Goal: Transaction & Acquisition: Book appointment/travel/reservation

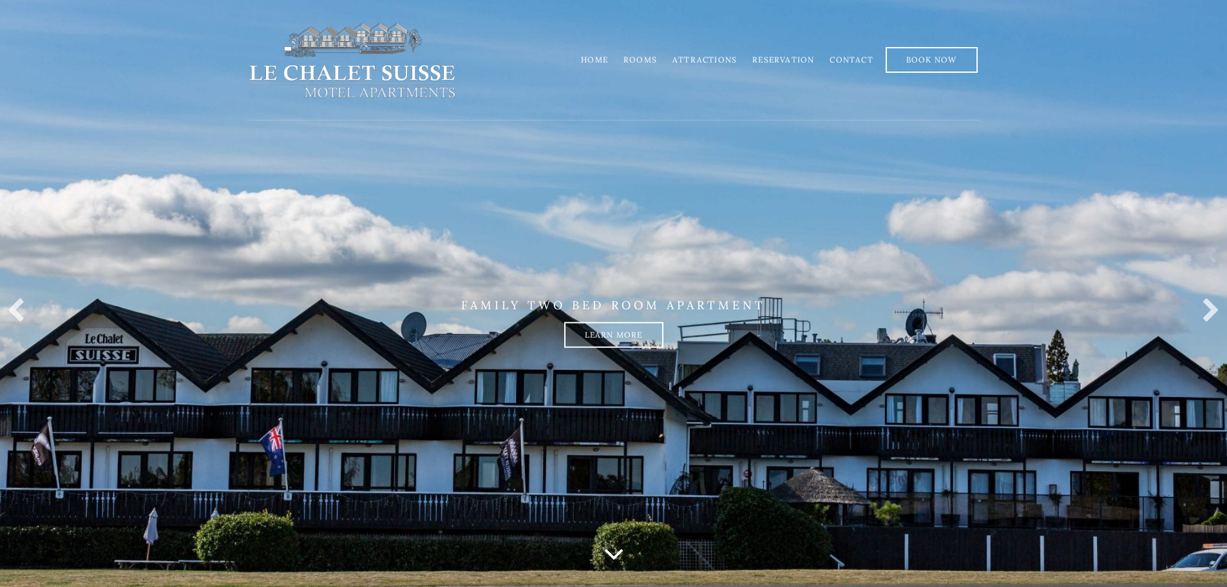
click at [647, 58] on link "Rooms" at bounding box center [639, 60] width 33 height 10
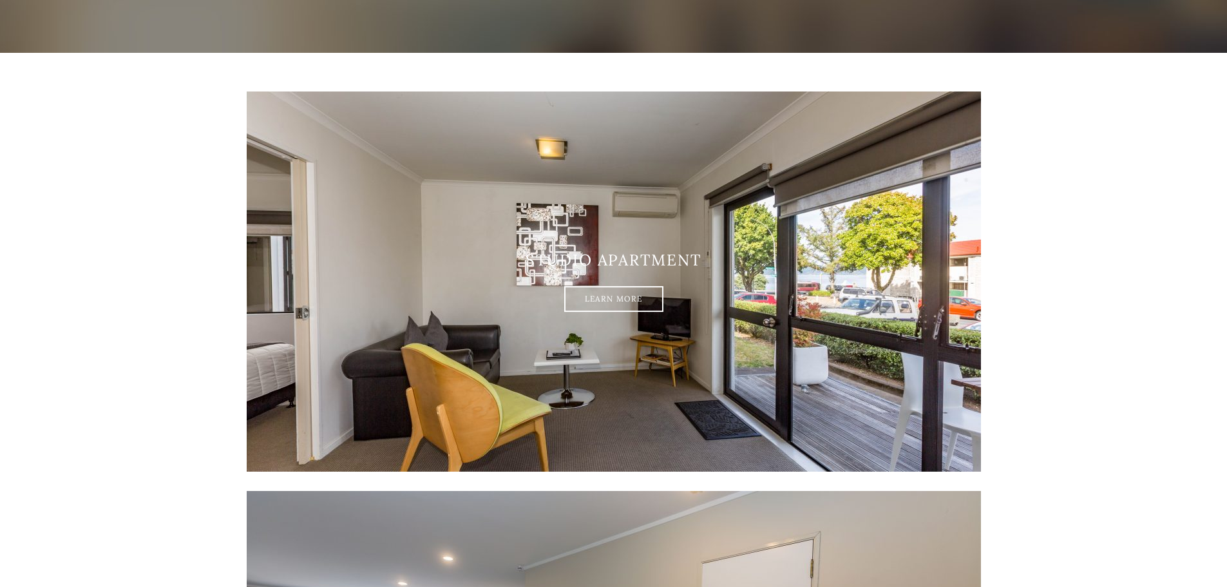
scroll to position [193, 0]
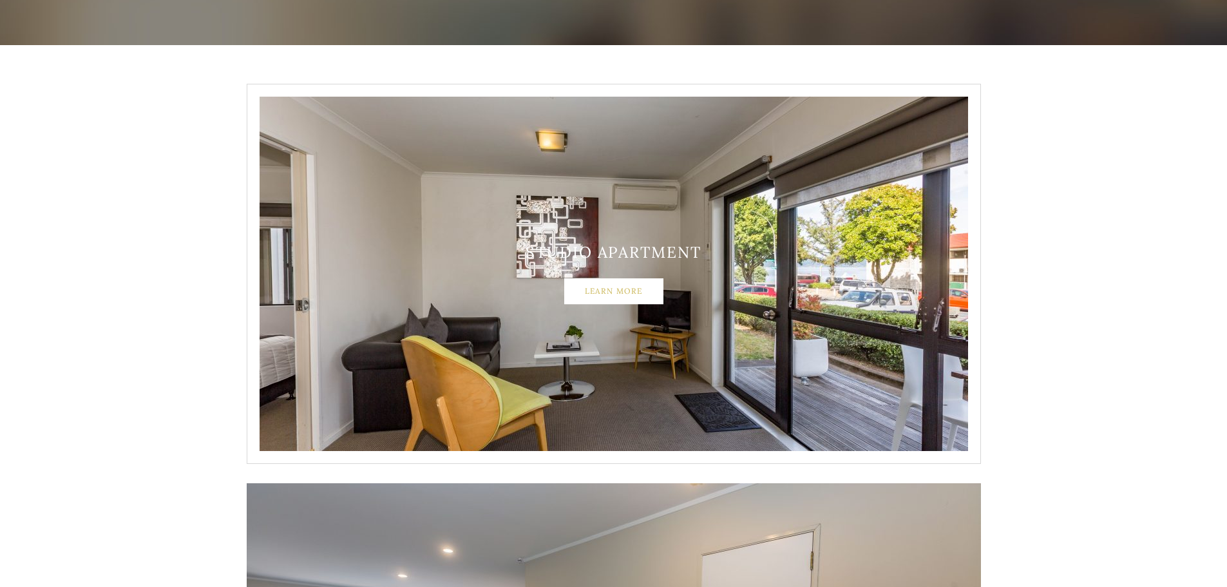
click at [617, 296] on link "Learn More" at bounding box center [613, 291] width 99 height 26
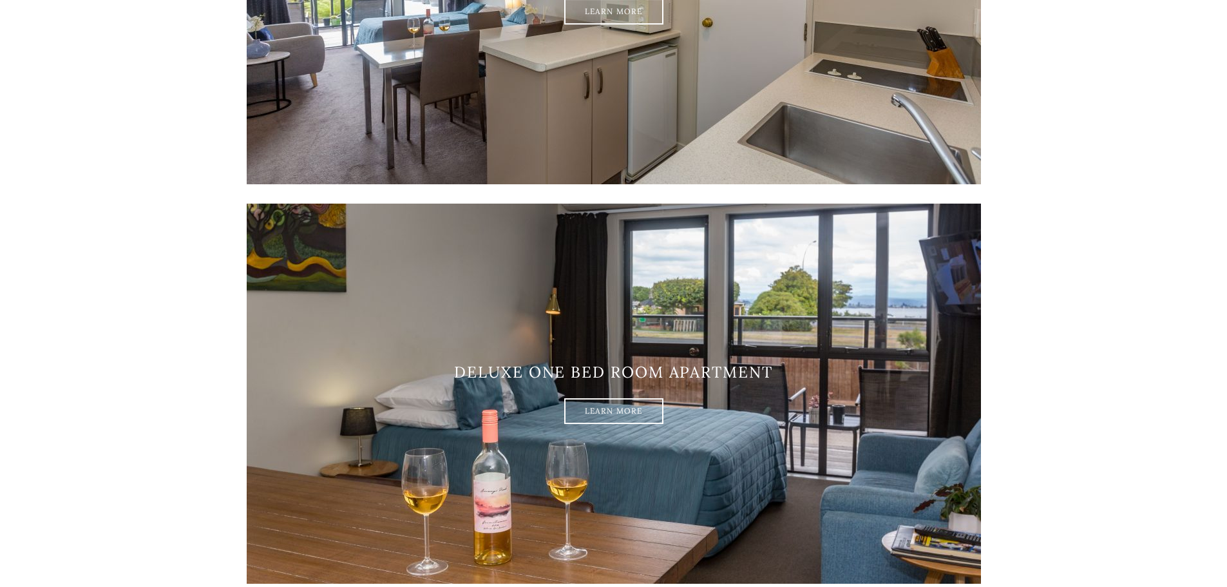
scroll to position [902, 0]
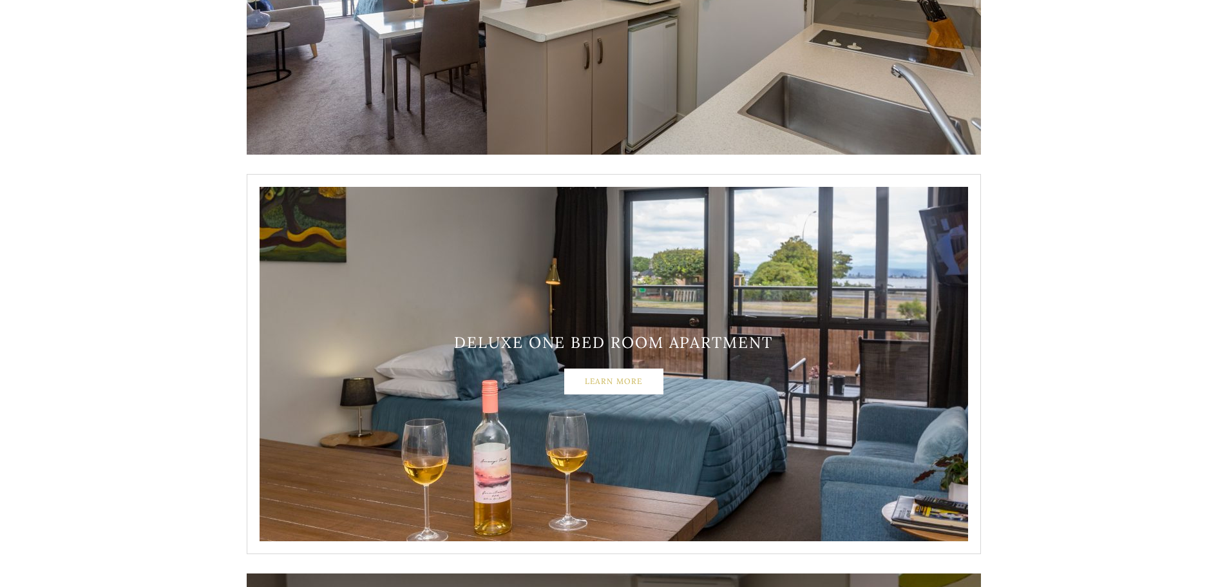
click at [602, 381] on link "Learn More" at bounding box center [613, 381] width 99 height 26
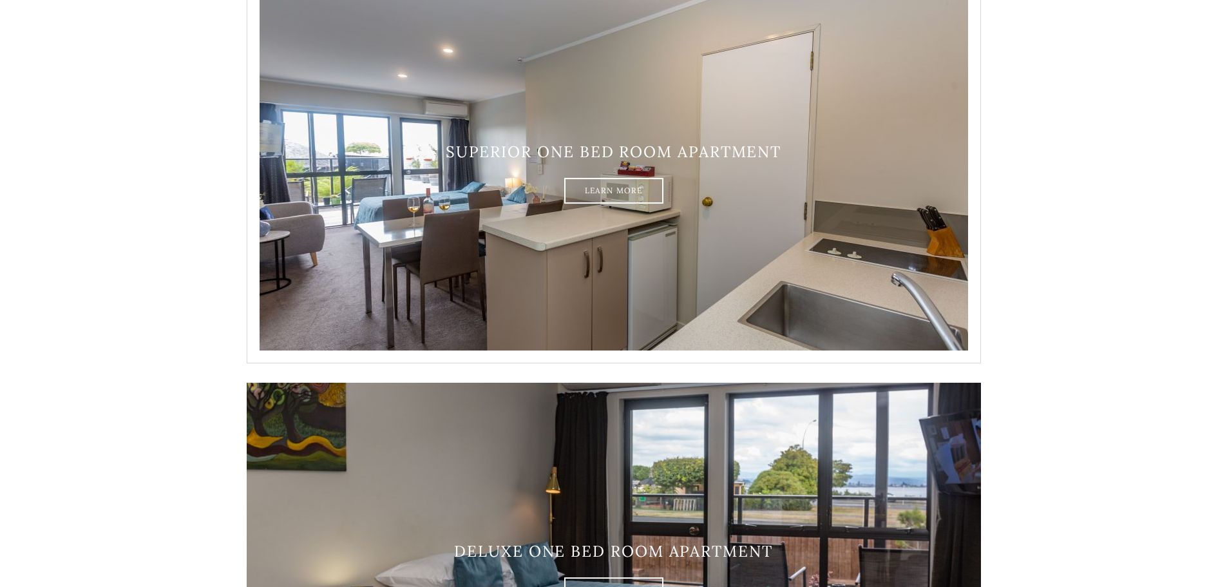
scroll to position [580, 0]
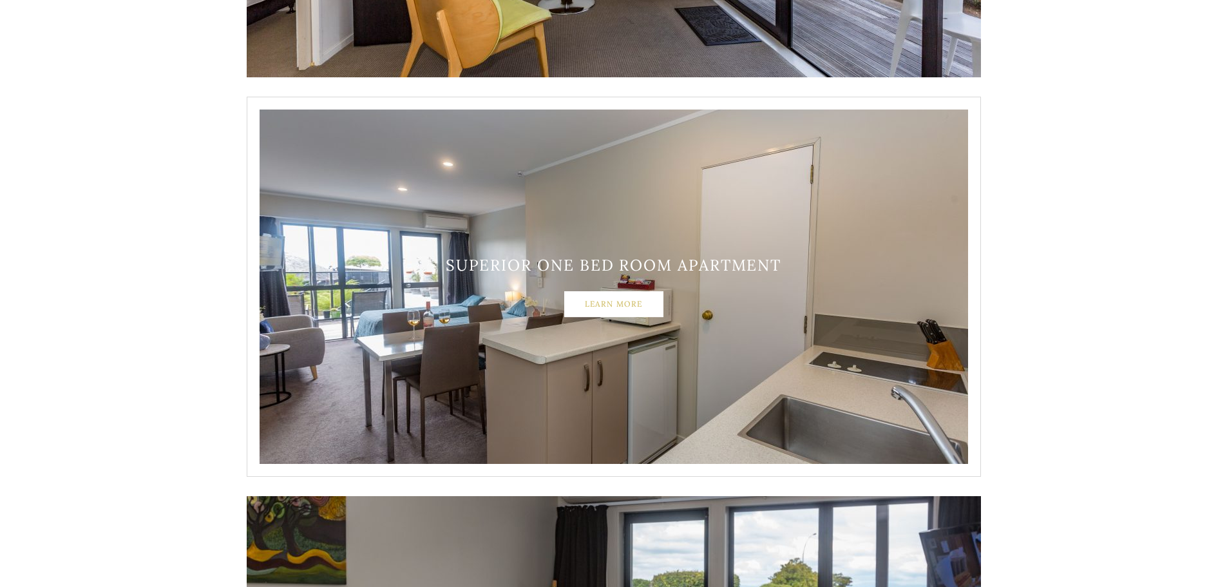
click at [601, 297] on link "Learn More" at bounding box center [613, 304] width 99 height 26
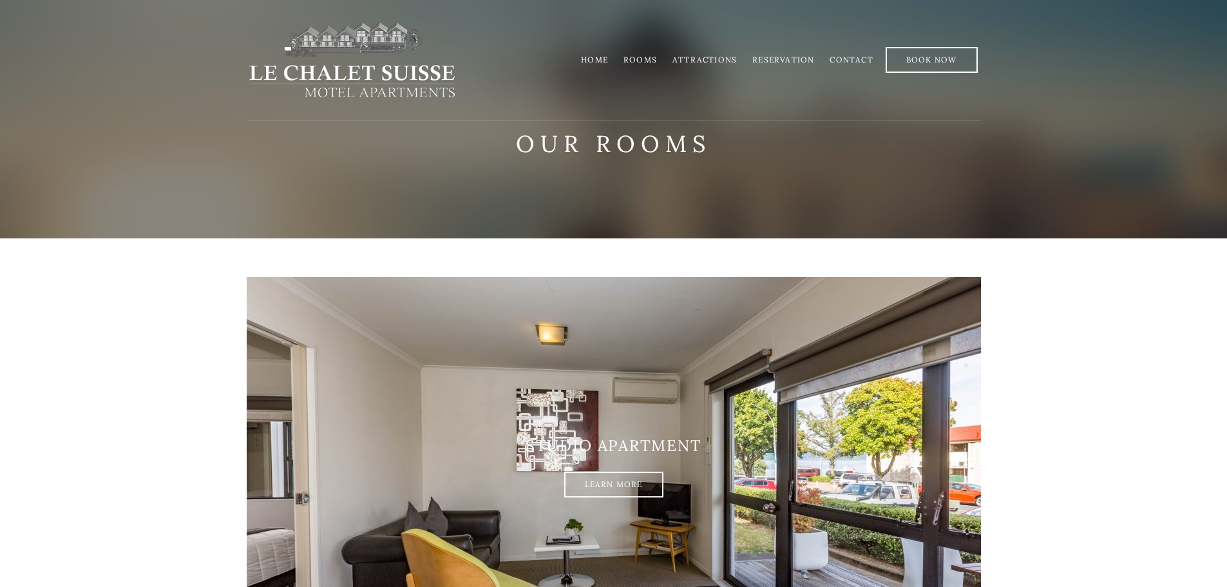
scroll to position [258, 0]
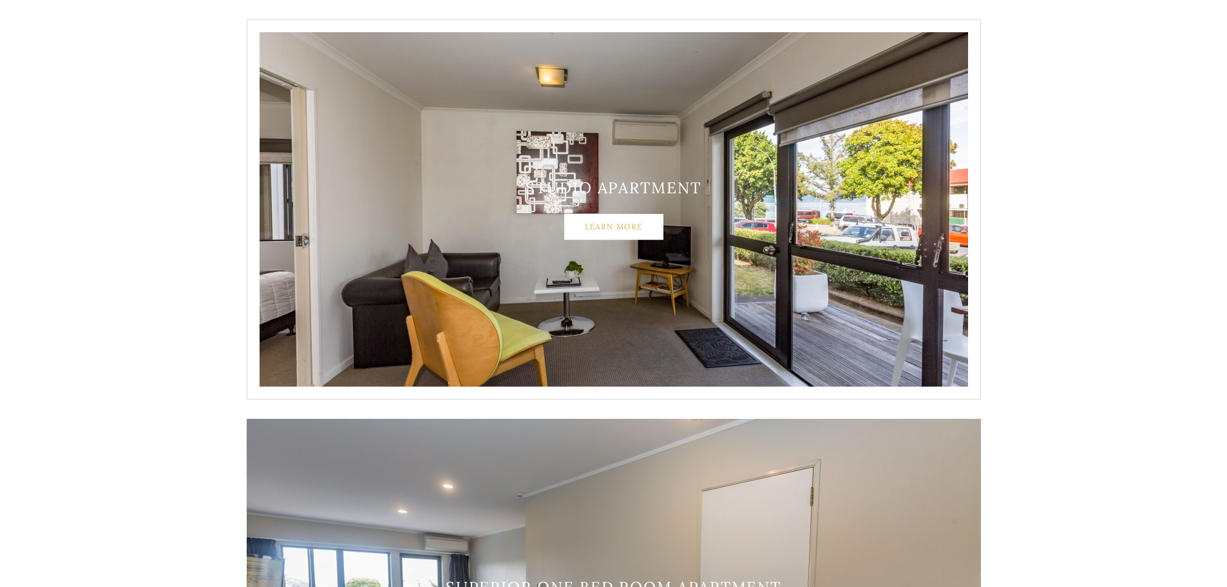
click at [619, 222] on link "Learn More" at bounding box center [613, 227] width 99 height 26
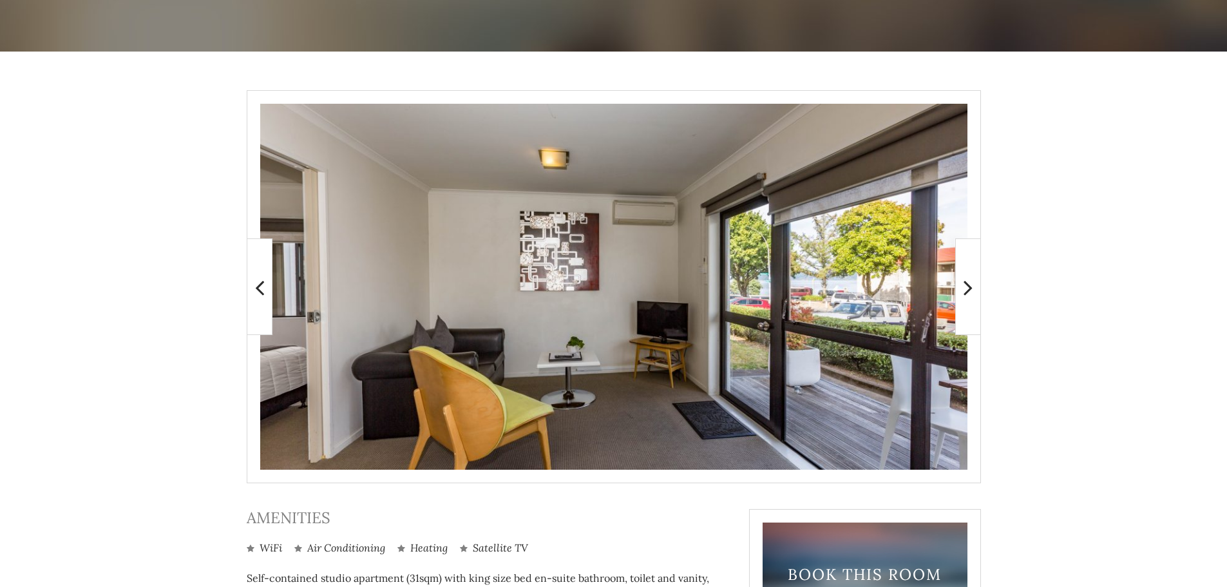
scroll to position [193, 0]
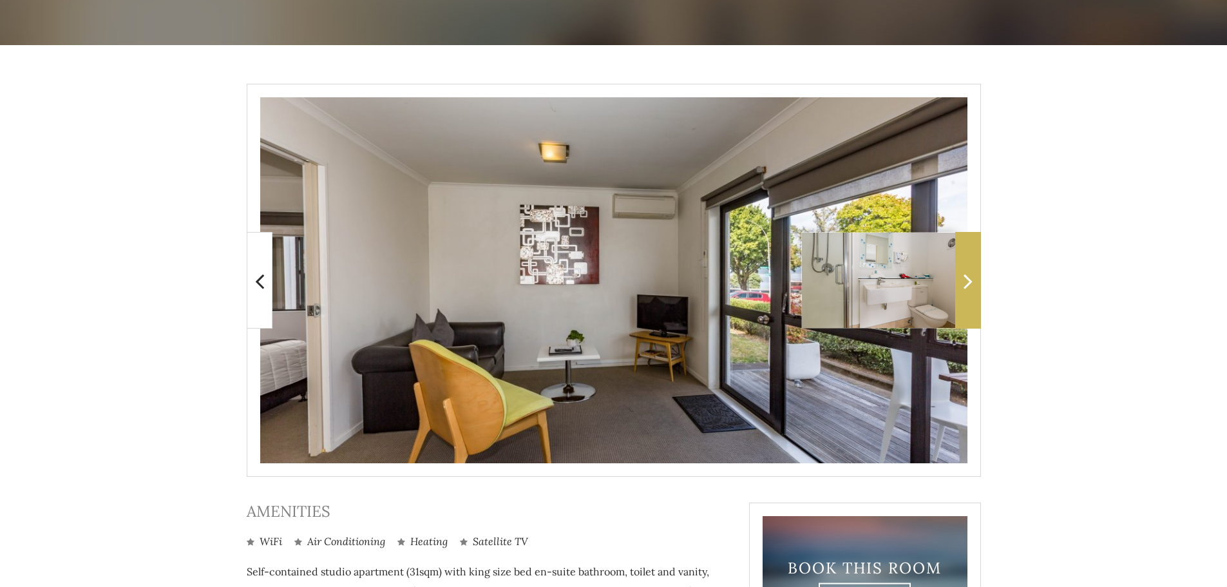
click at [967, 281] on icon at bounding box center [967, 281] width 9 height 26
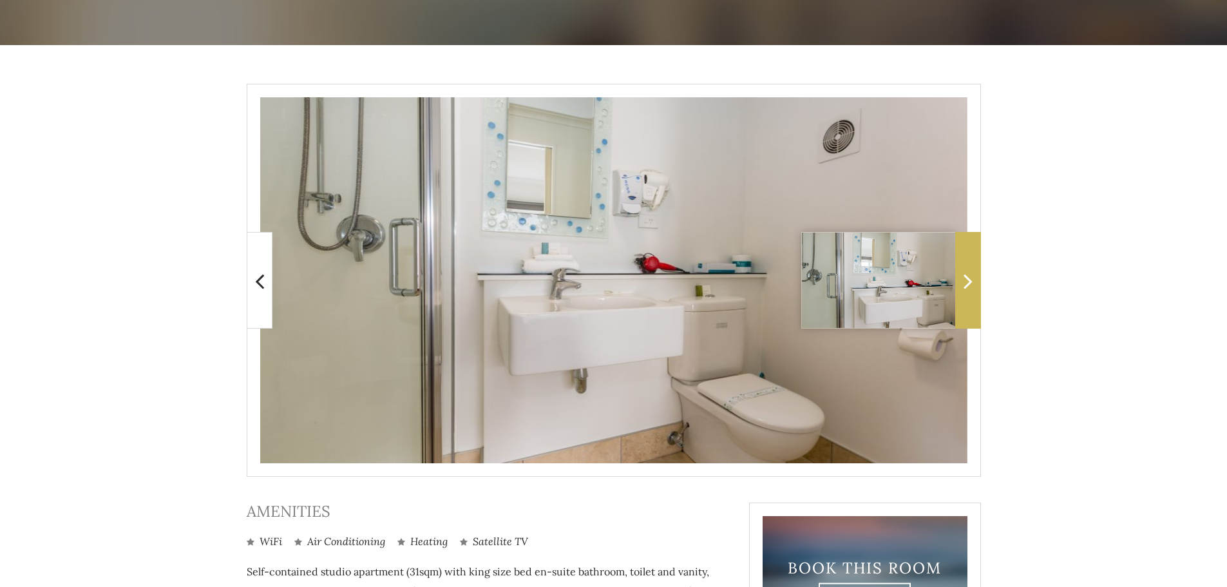
click at [968, 281] on icon at bounding box center [967, 281] width 9 height 26
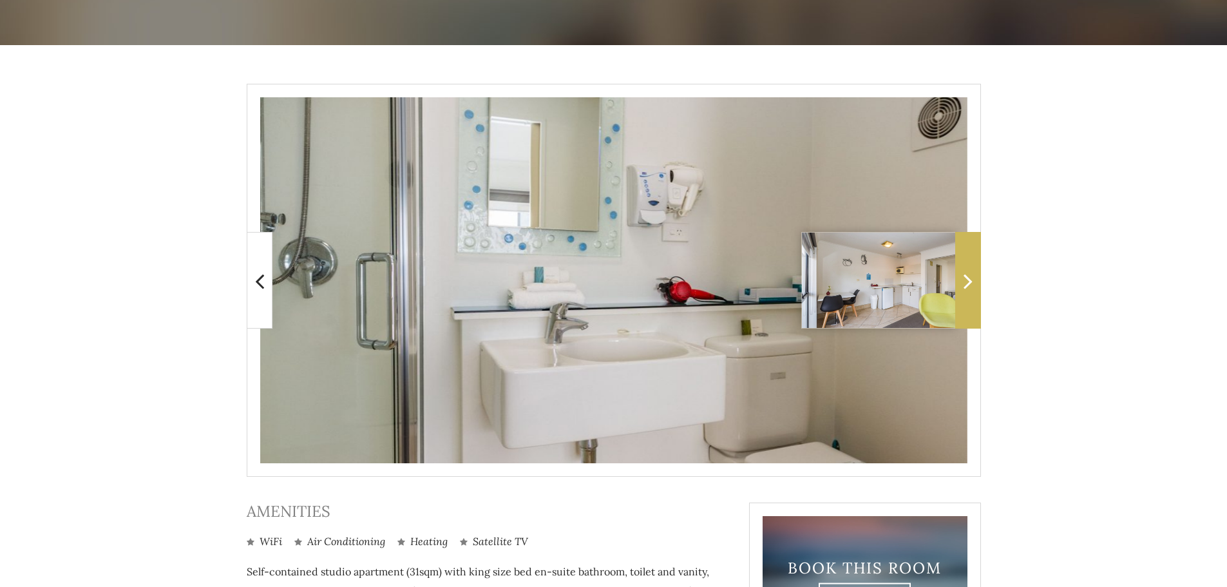
click at [968, 281] on icon at bounding box center [967, 281] width 9 height 26
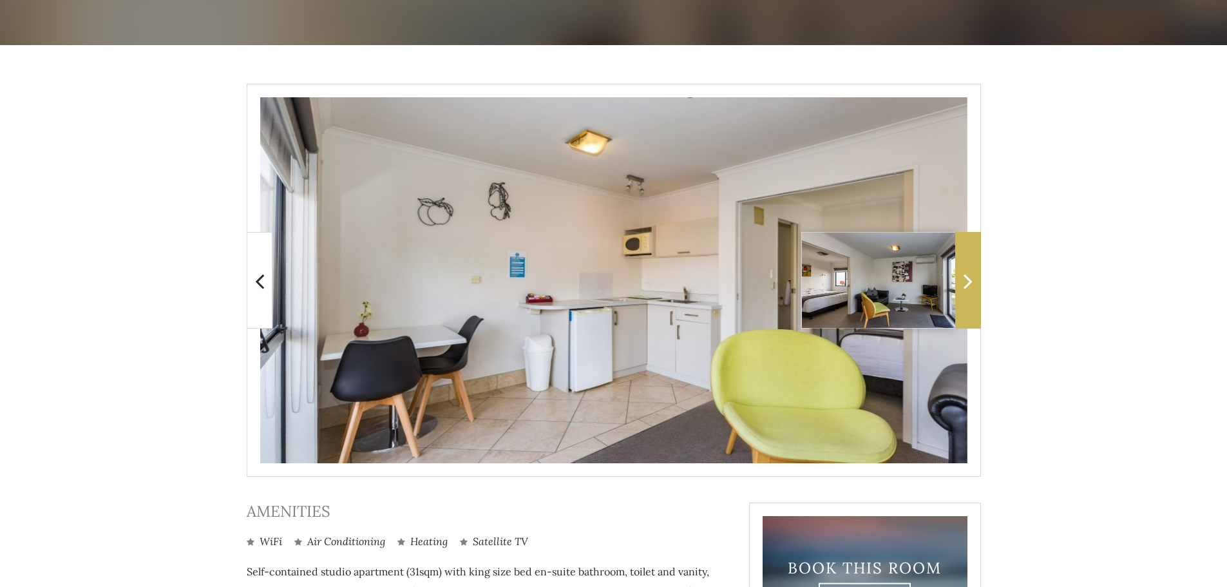
click at [968, 281] on icon at bounding box center [967, 281] width 9 height 26
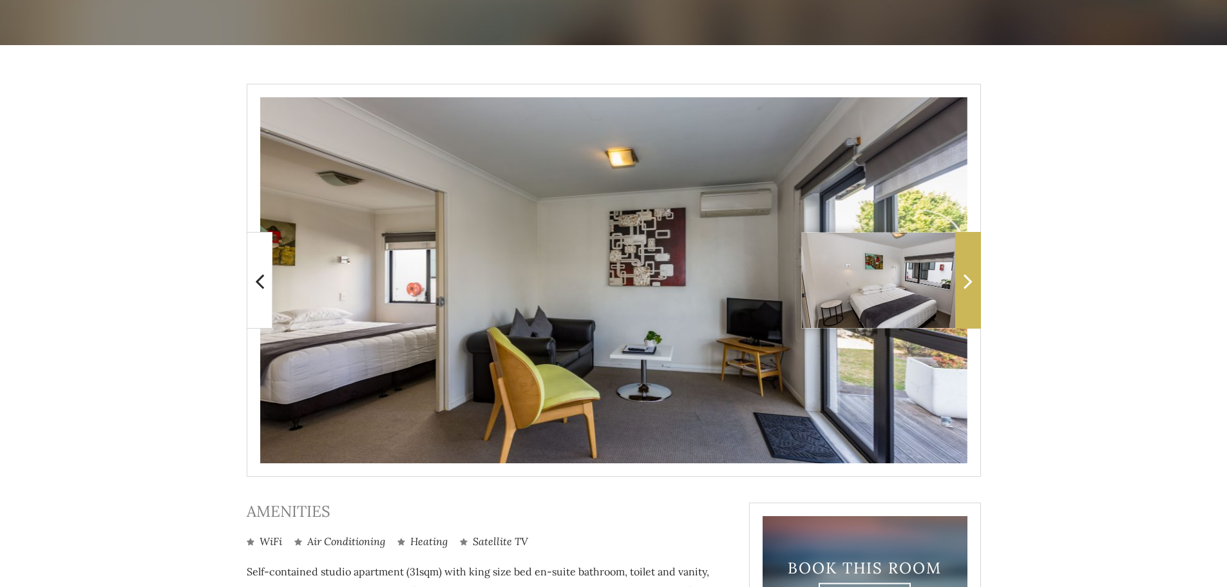
click at [968, 281] on icon at bounding box center [967, 281] width 9 height 26
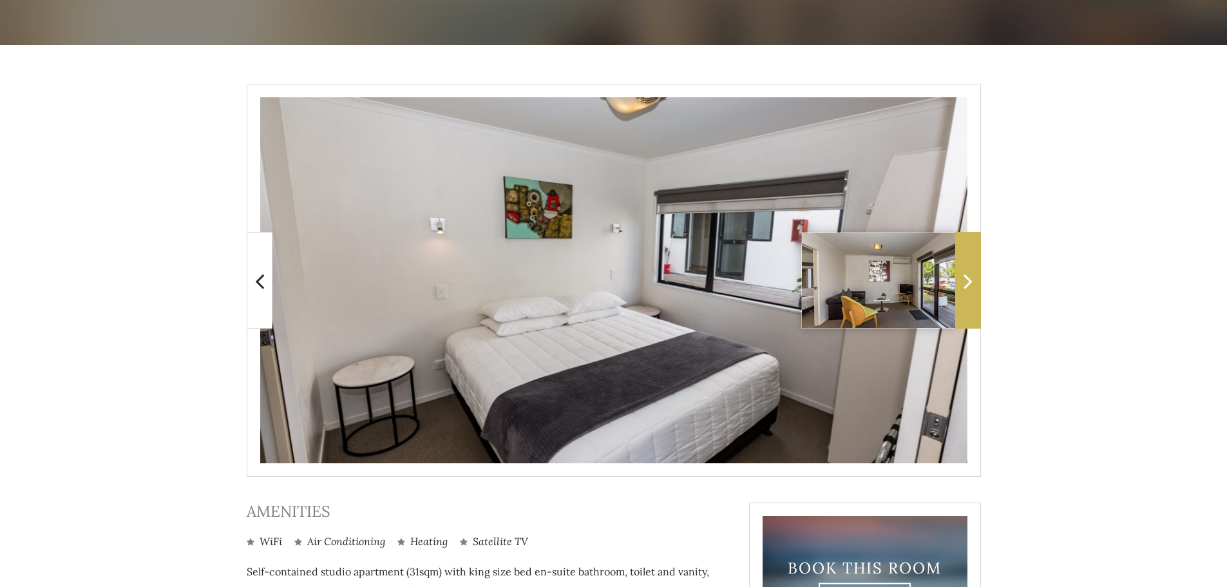
click at [968, 281] on icon at bounding box center [967, 281] width 9 height 26
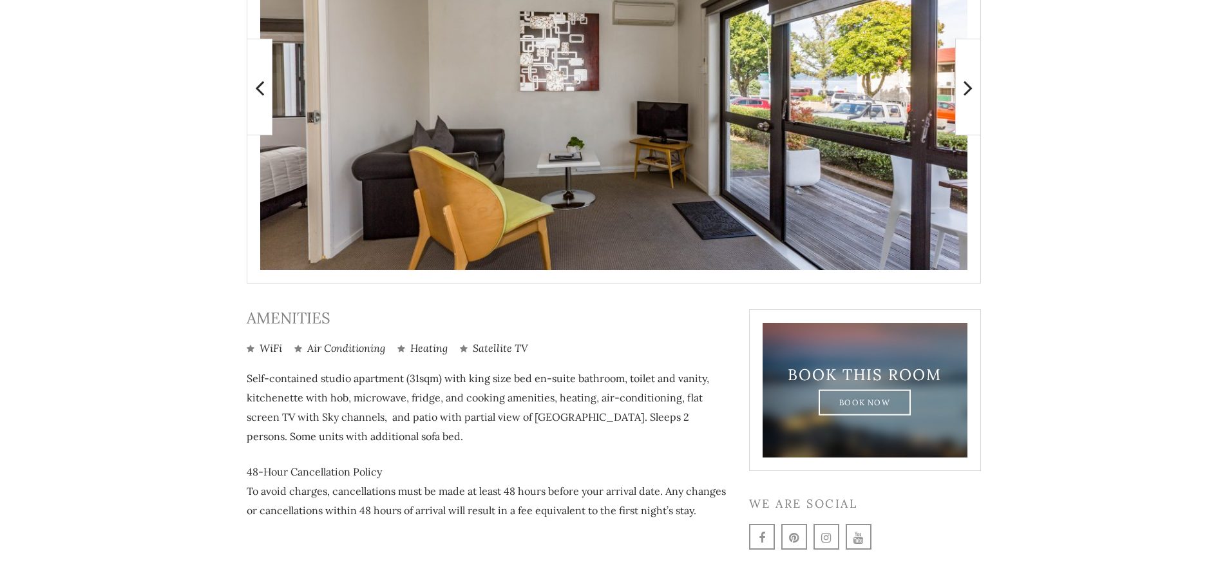
scroll to position [436, 0]
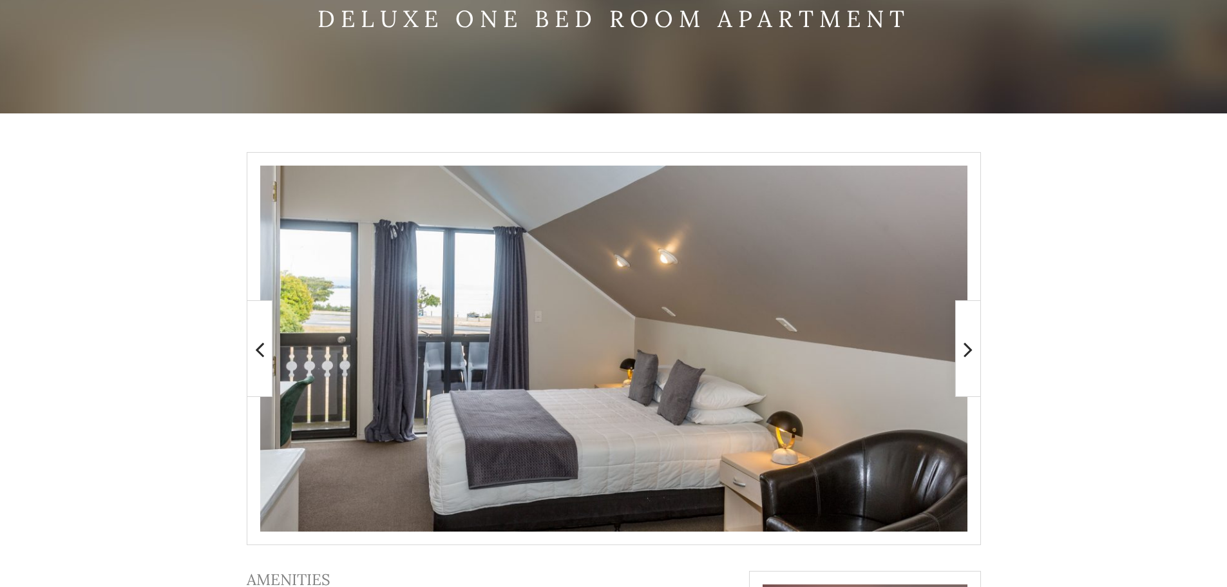
scroll to position [129, 0]
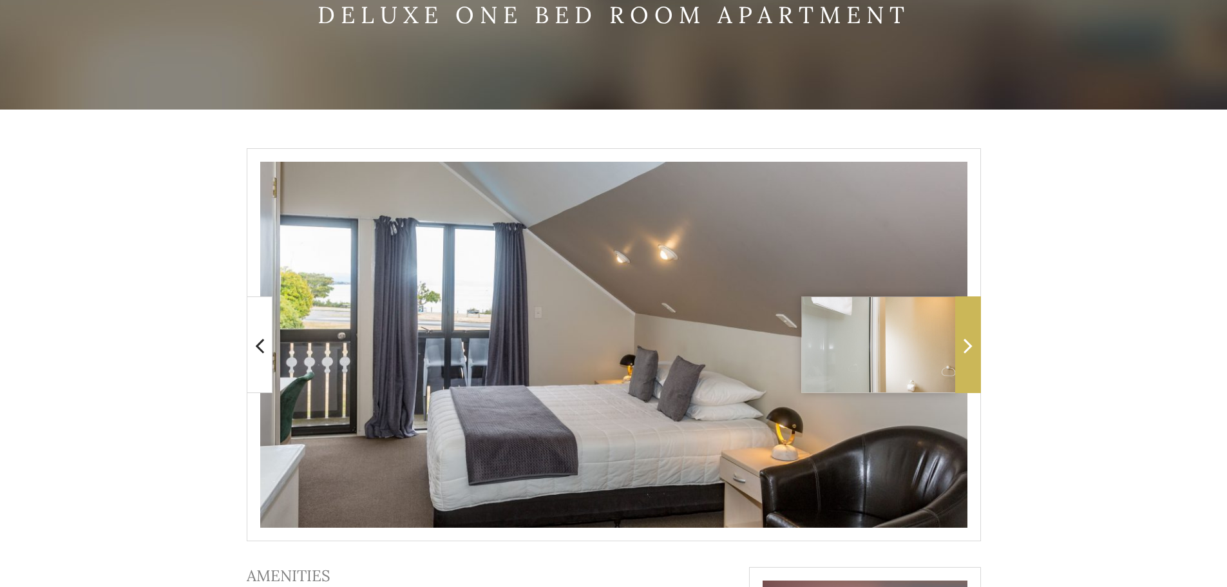
click at [973, 329] on span at bounding box center [968, 344] width 26 height 97
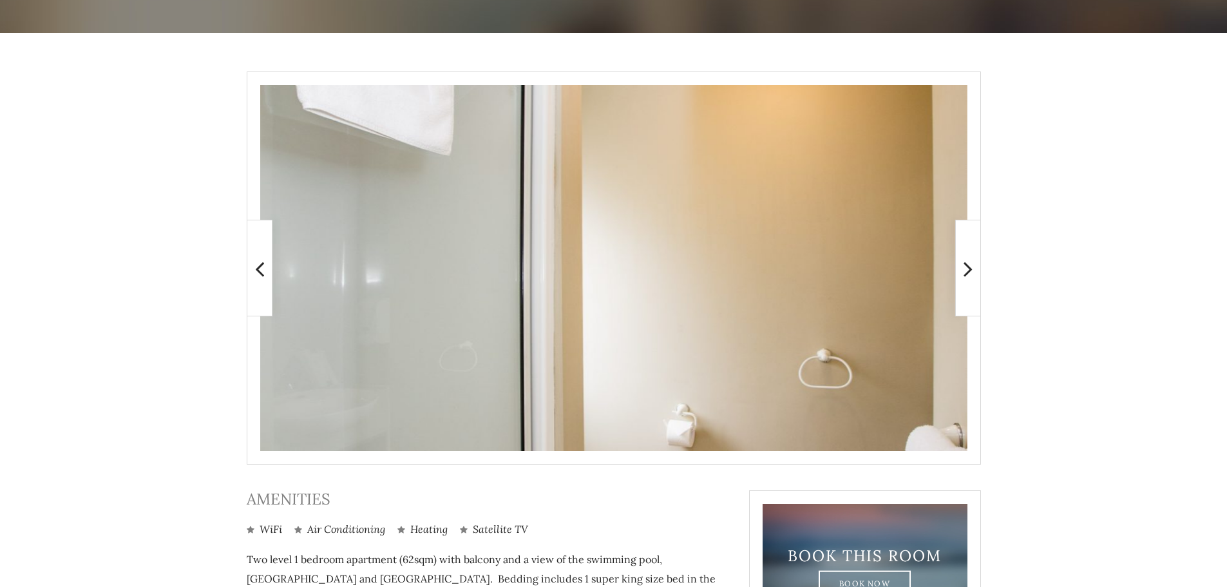
scroll to position [193, 0]
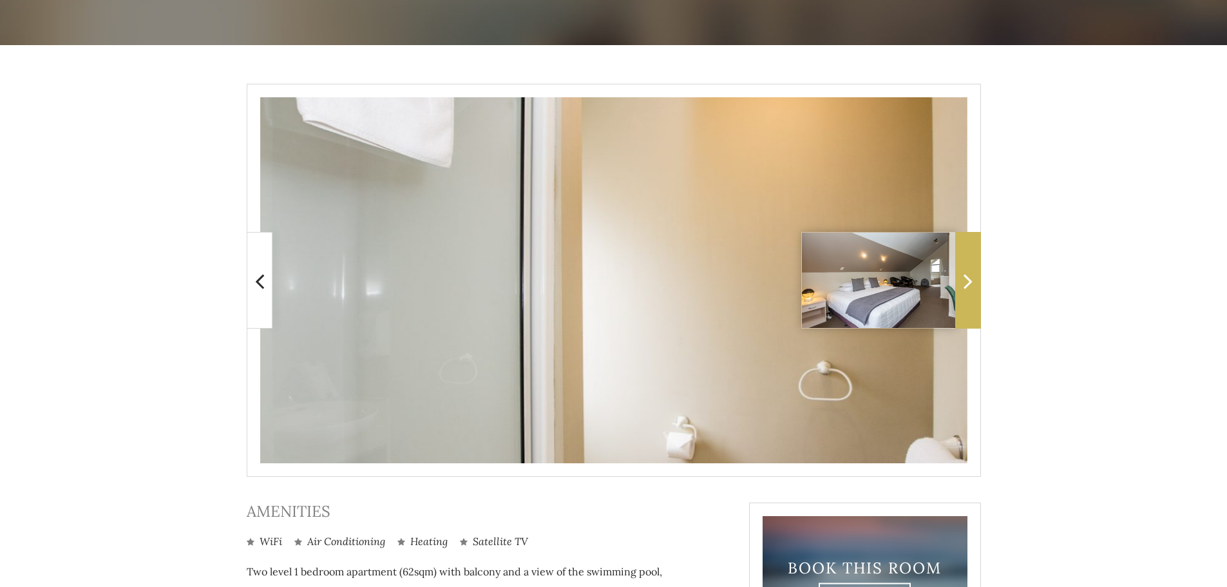
click at [969, 261] on span at bounding box center [968, 280] width 26 height 97
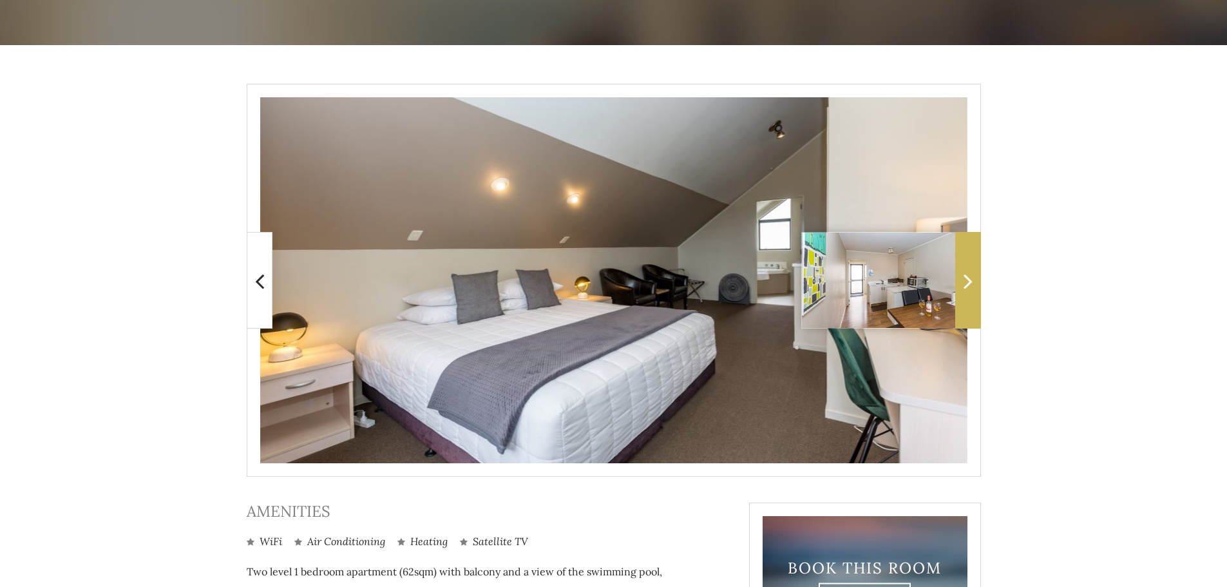
click at [969, 261] on span at bounding box center [968, 280] width 26 height 97
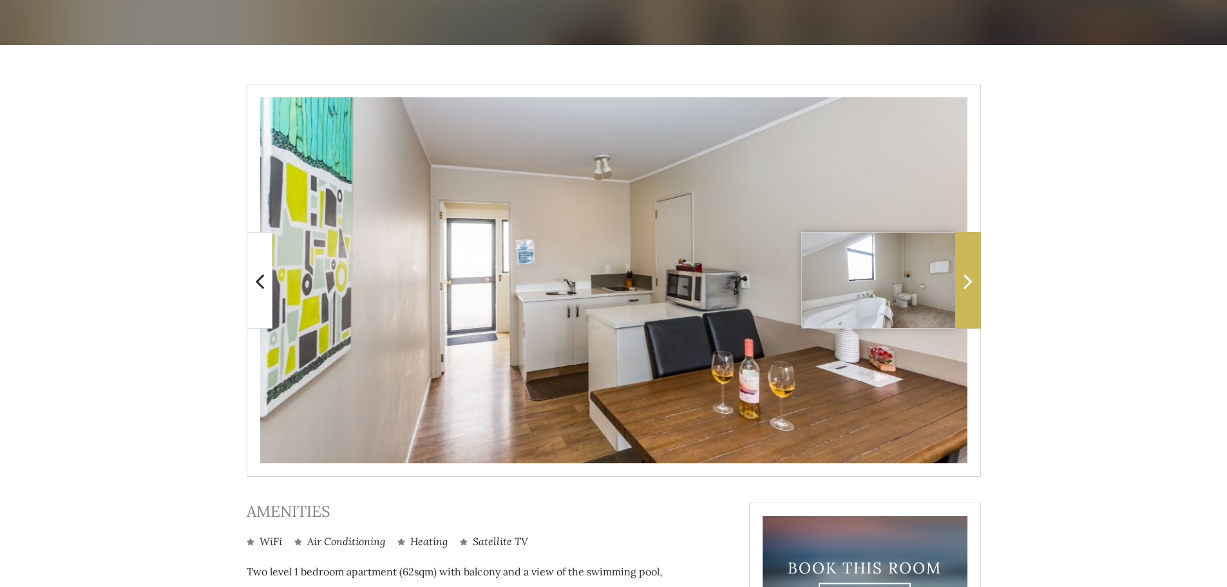
click at [969, 261] on span at bounding box center [968, 280] width 26 height 97
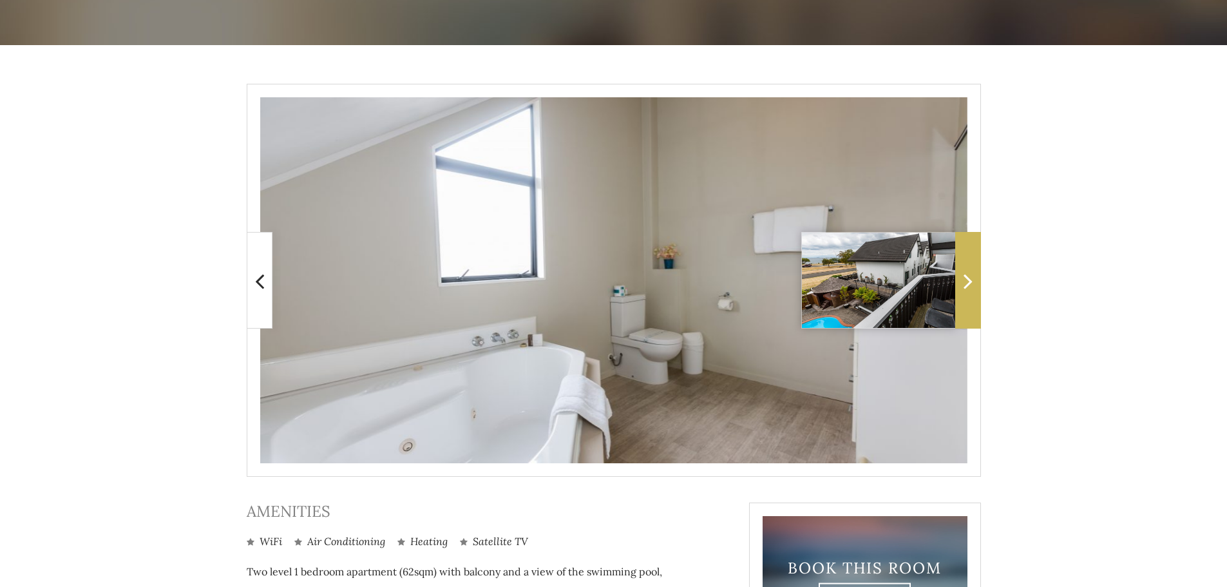
click at [969, 261] on span at bounding box center [968, 280] width 26 height 97
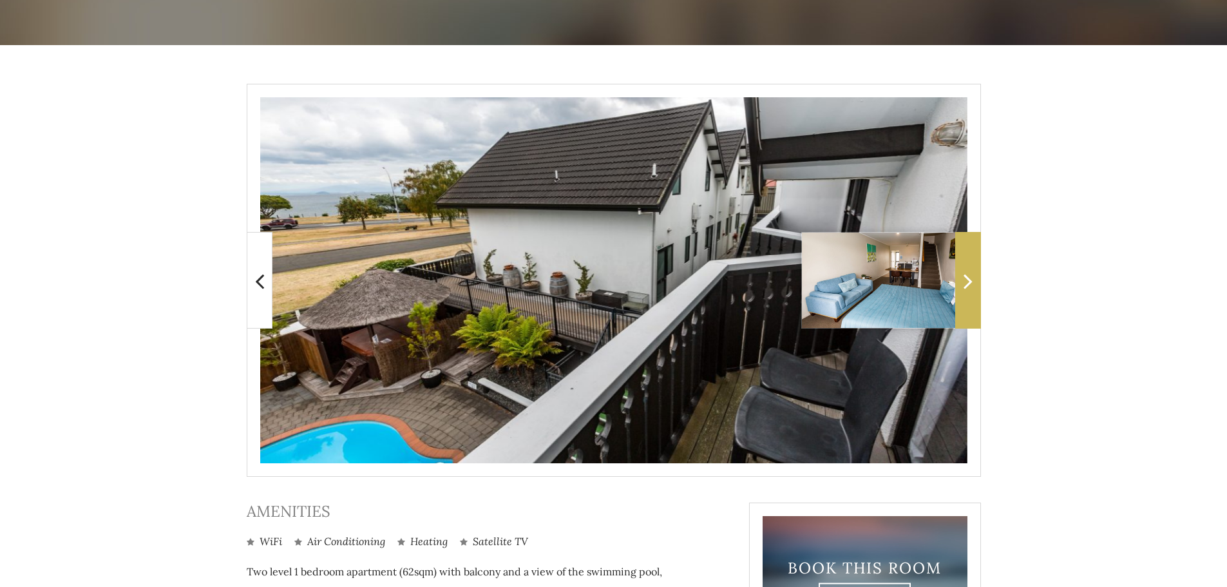
click at [969, 261] on span at bounding box center [968, 280] width 26 height 97
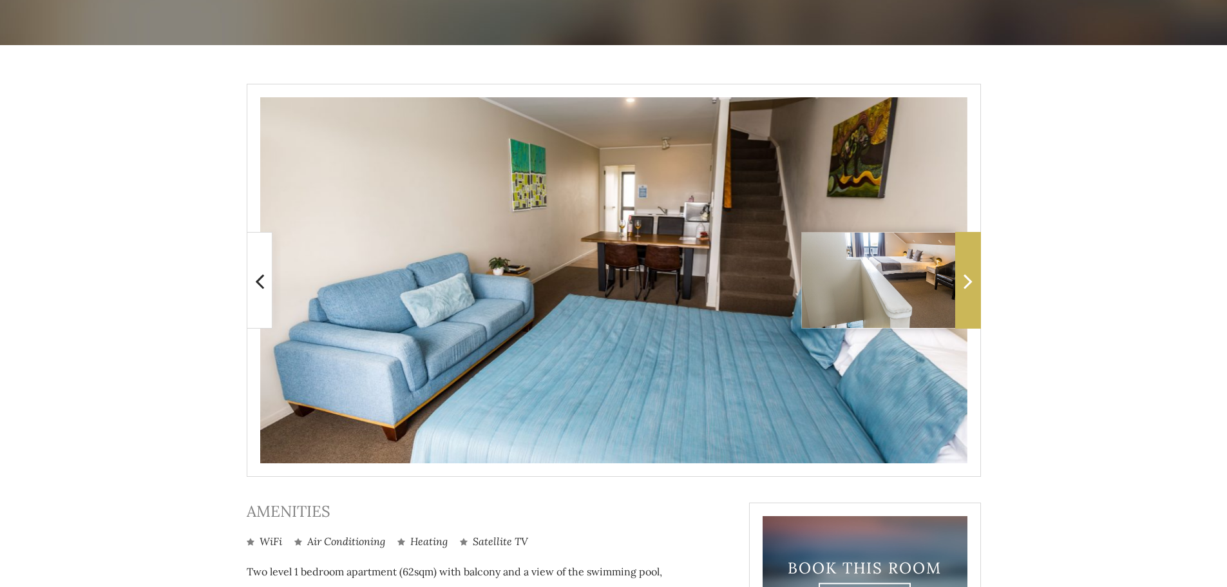
click at [970, 261] on span at bounding box center [968, 280] width 26 height 97
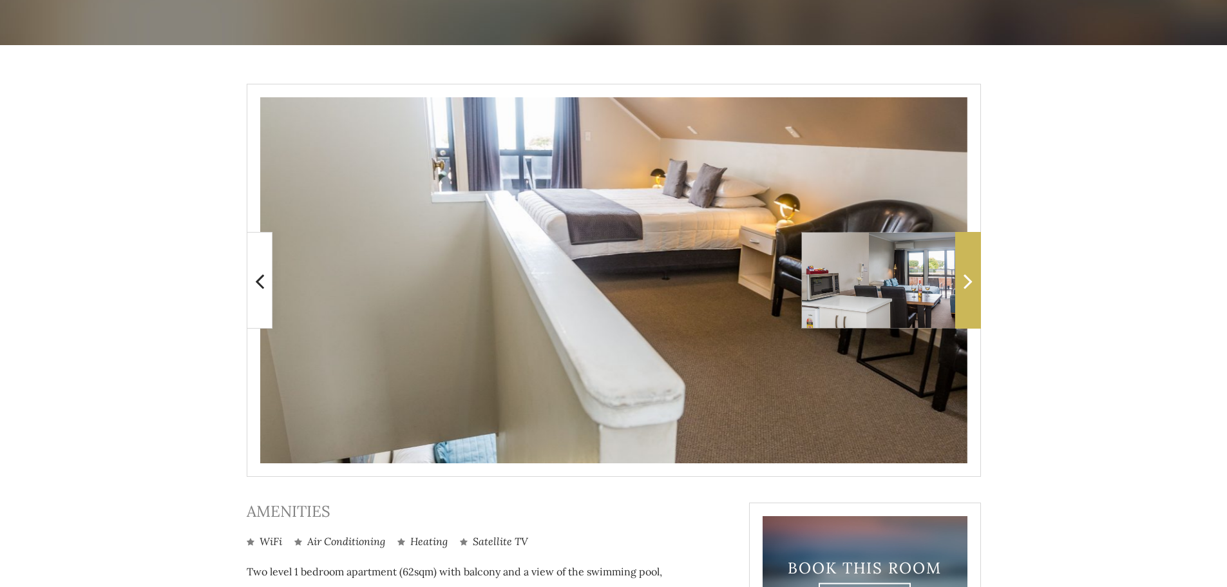
click at [970, 261] on span at bounding box center [968, 280] width 26 height 97
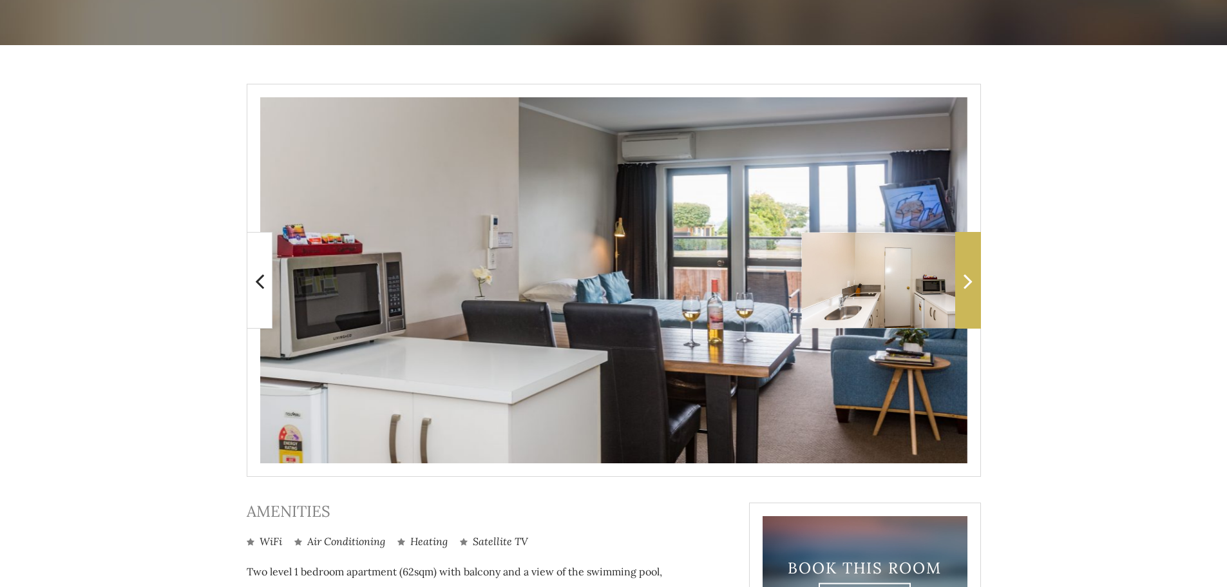
click at [970, 261] on span at bounding box center [968, 280] width 26 height 97
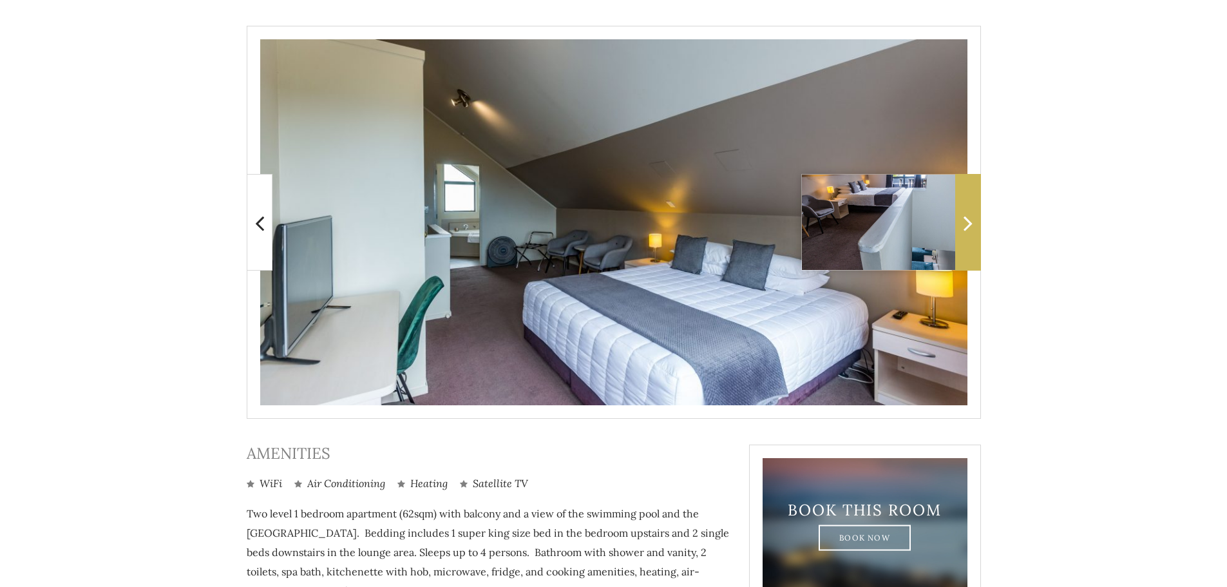
scroll to position [258, 0]
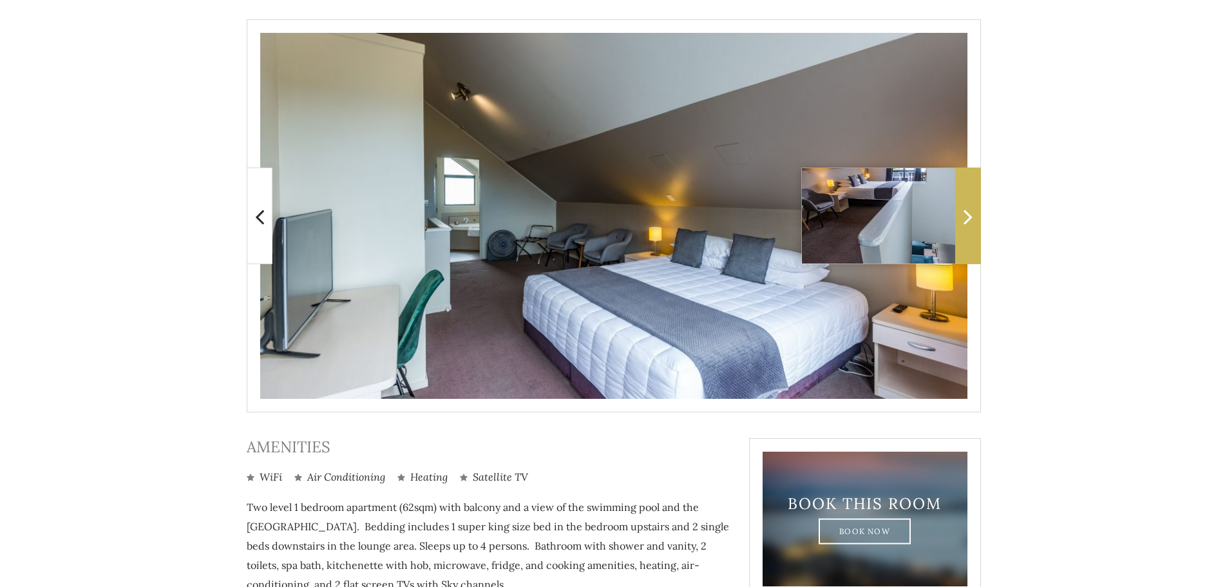
click at [972, 232] on span at bounding box center [968, 215] width 26 height 97
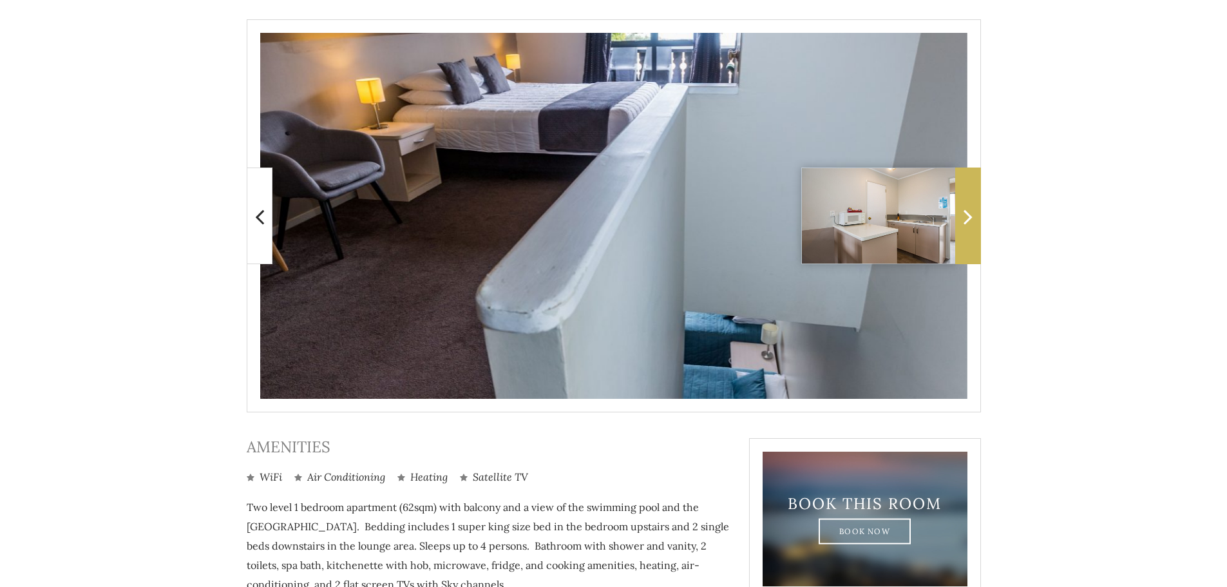
click at [972, 232] on span at bounding box center [968, 215] width 26 height 97
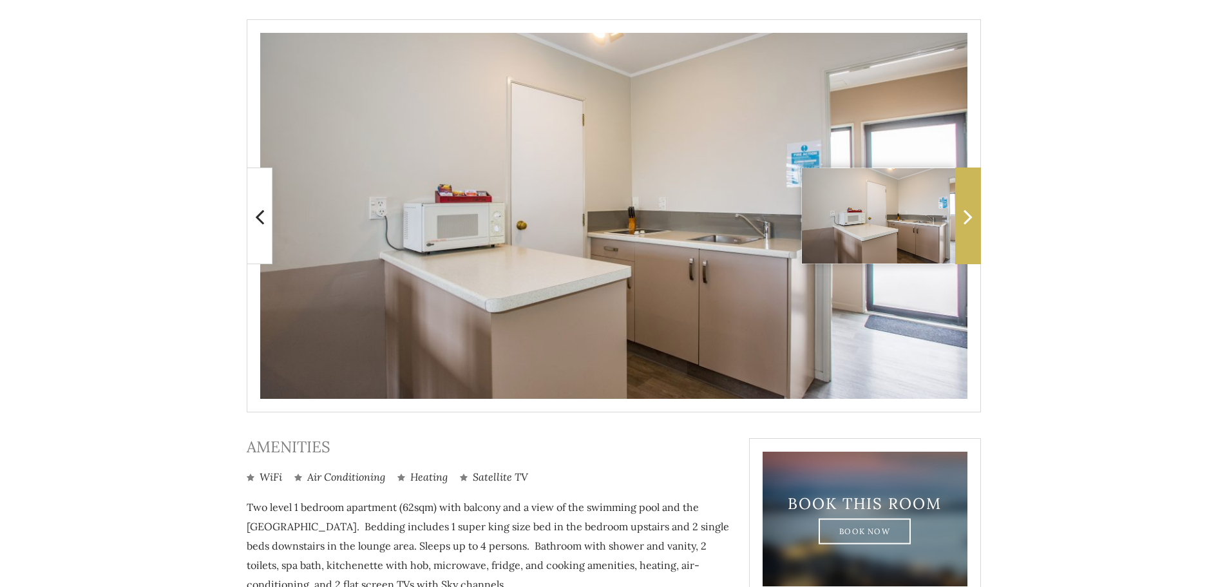
click at [972, 232] on span at bounding box center [968, 215] width 26 height 97
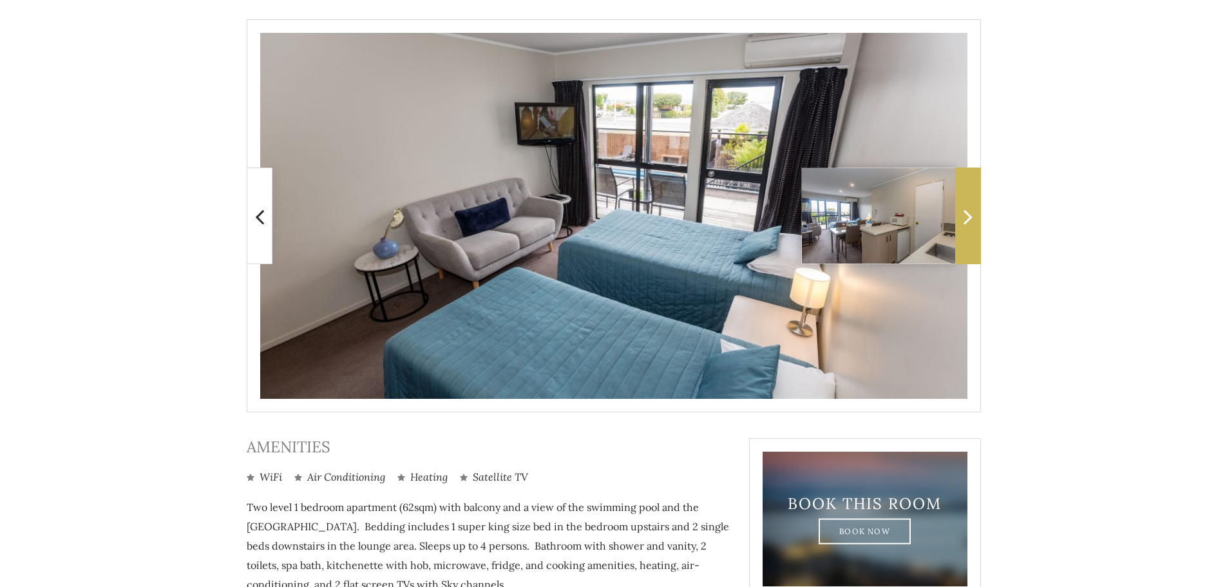
click at [972, 232] on span at bounding box center [968, 215] width 26 height 97
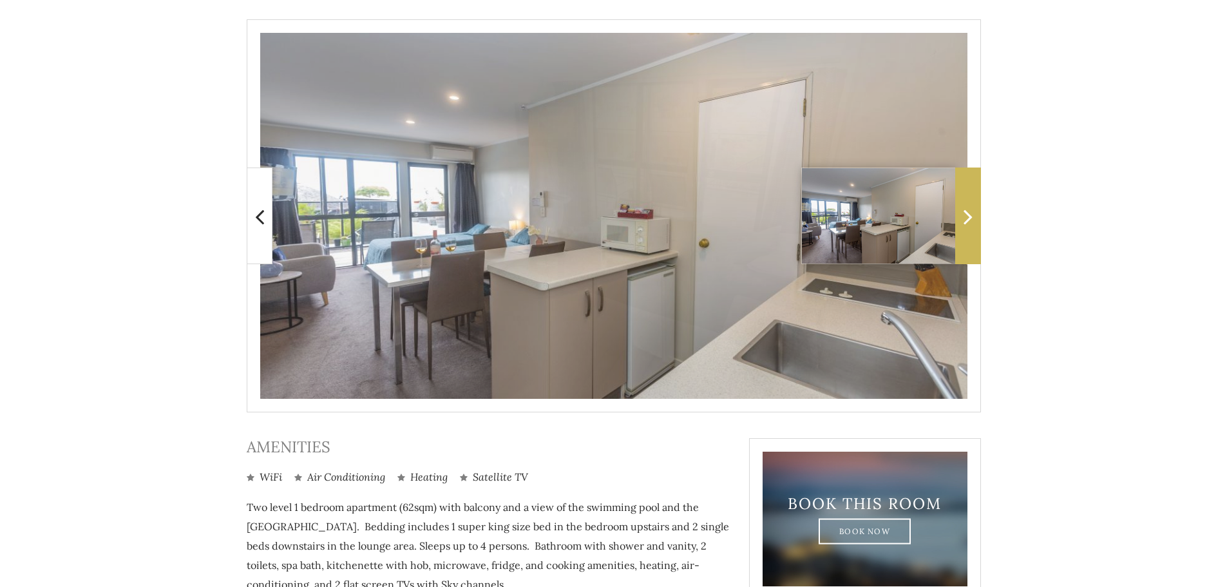
click at [973, 232] on span at bounding box center [968, 215] width 26 height 97
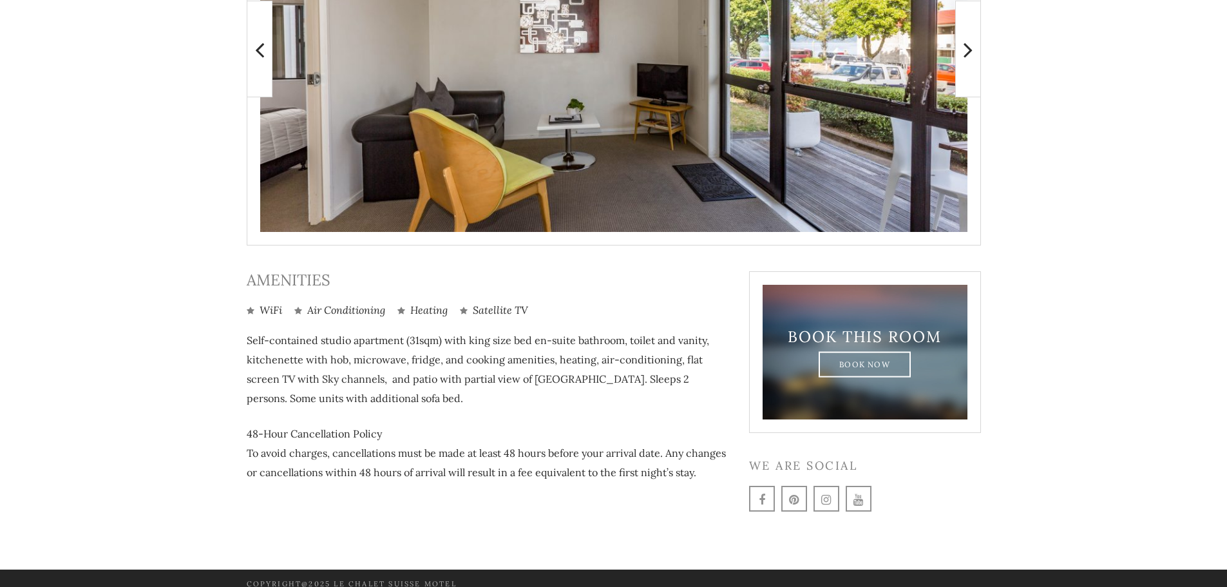
scroll to position [436, 0]
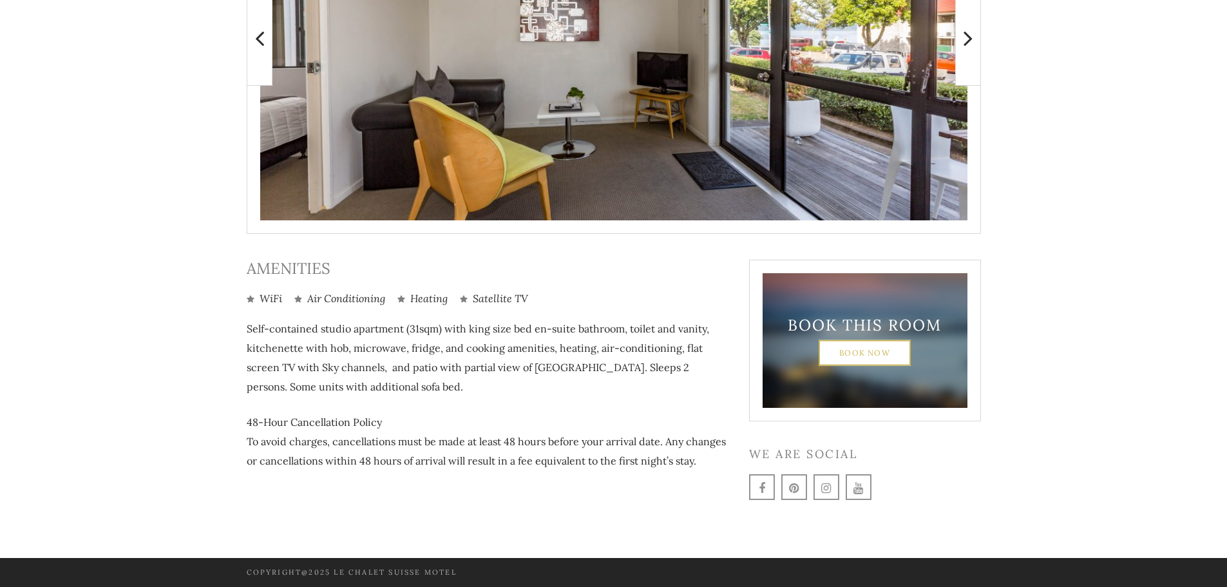
click at [856, 354] on link "Book Now" at bounding box center [864, 352] width 92 height 26
